Goal: Navigation & Orientation: Find specific page/section

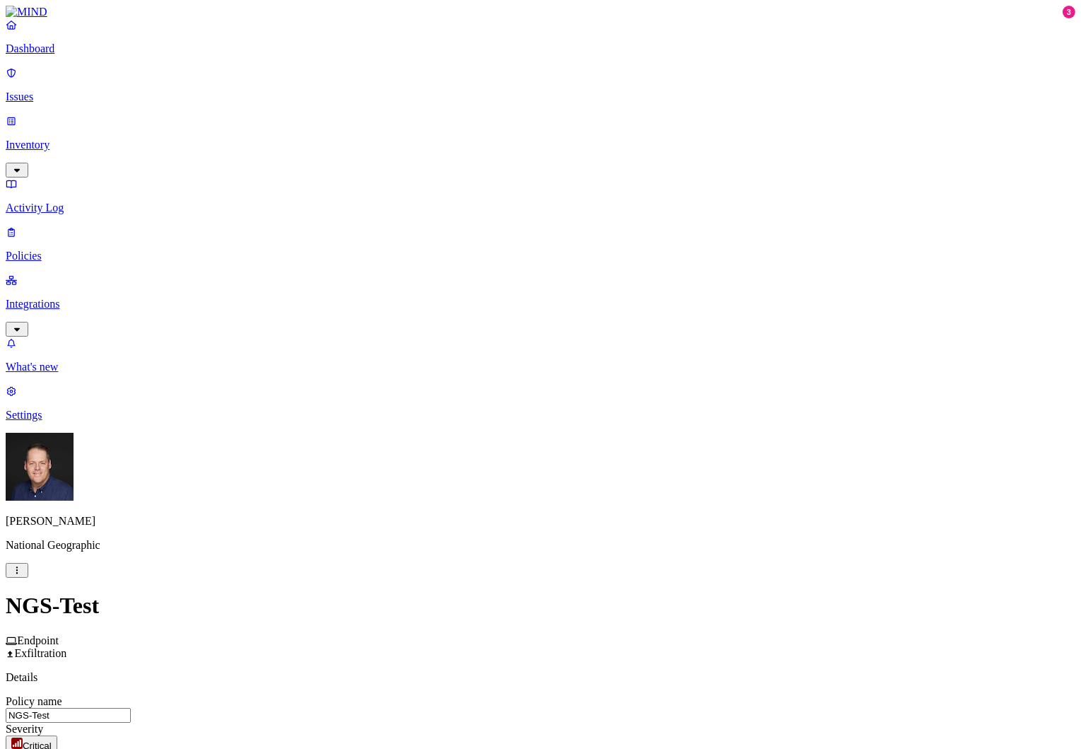
scroll to position [604, 0]
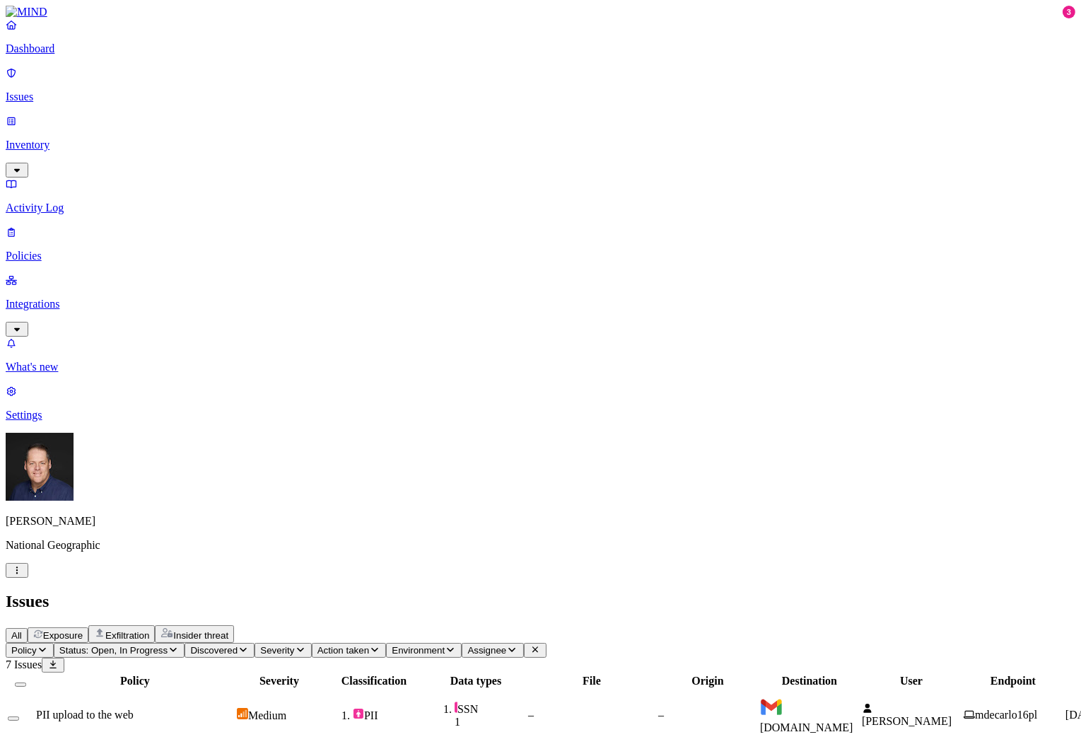
drag, startPoint x: 0, startPoint y: 0, endPoint x: 59, endPoint y: 187, distance: 195.7
click at [59, 298] on p "Integrations" at bounding box center [541, 304] width 1070 height 13
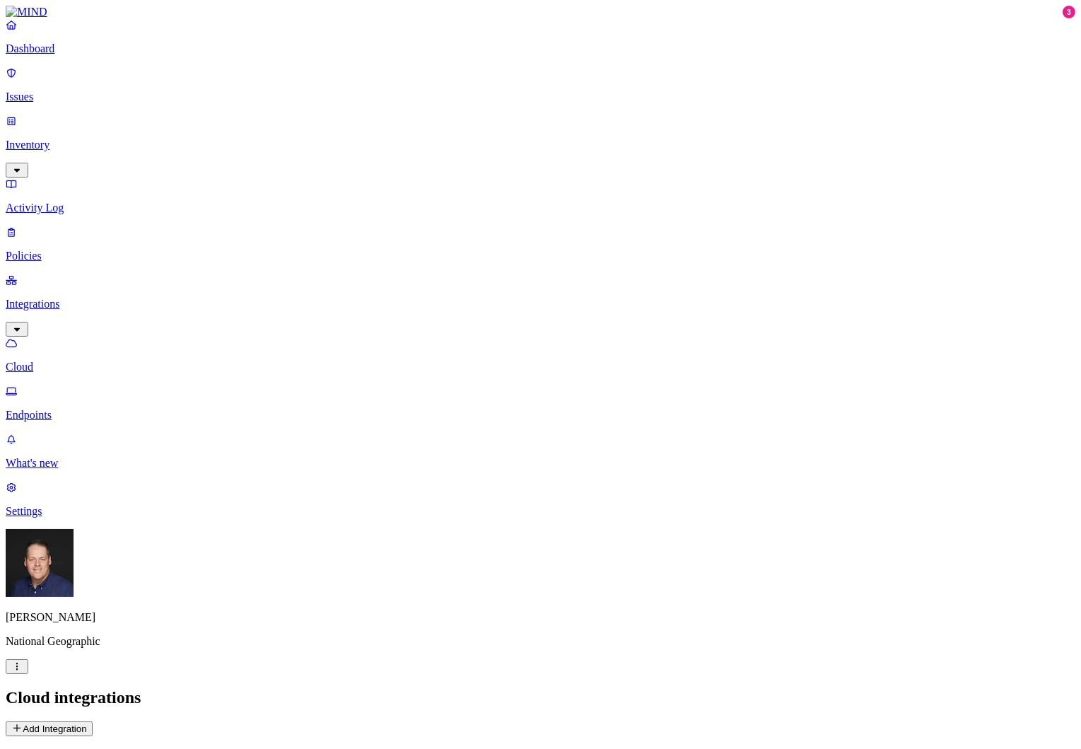
click at [89, 409] on p "Endpoints" at bounding box center [541, 415] width 1070 height 13
